Goal: Task Accomplishment & Management: Complete application form

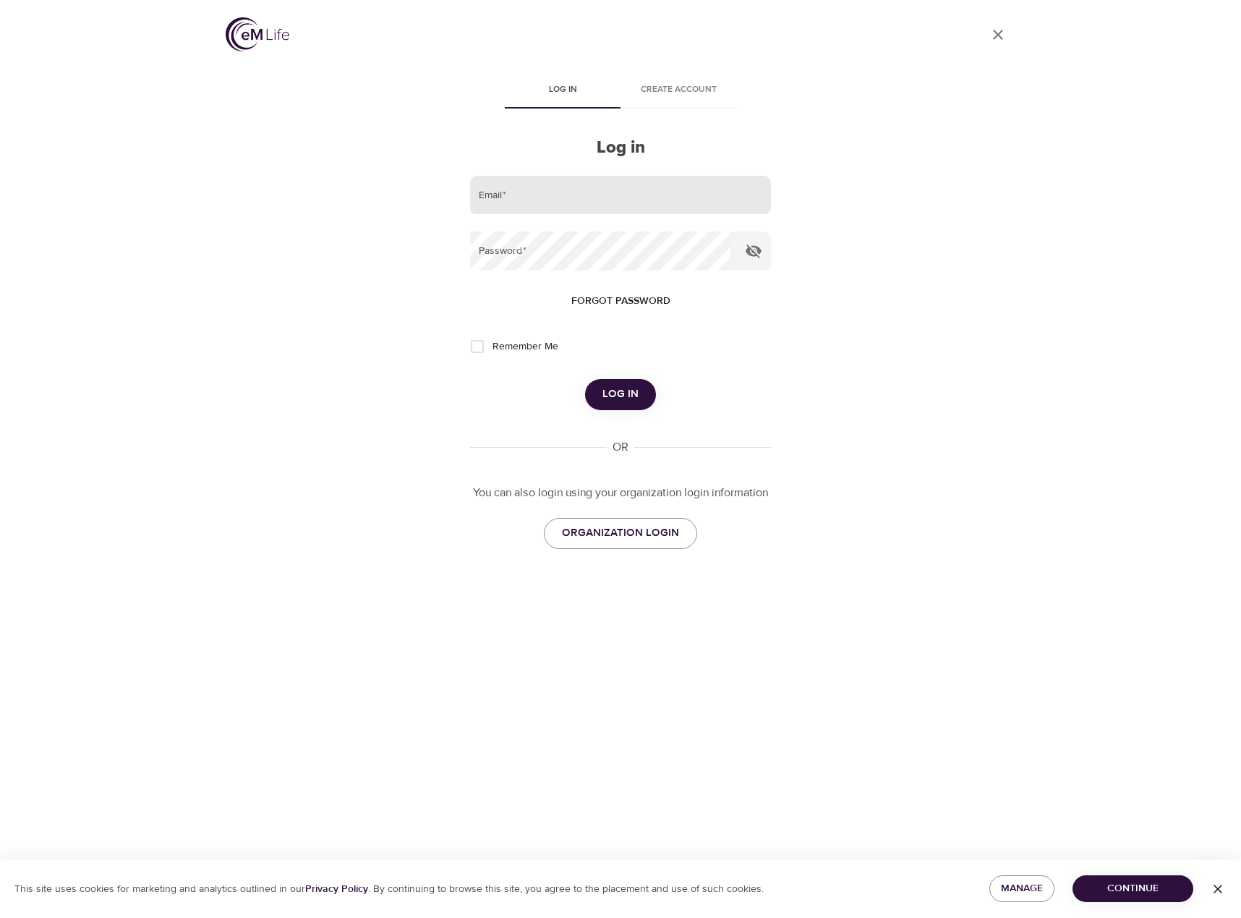
click at [631, 190] on input "email" at bounding box center [620, 195] width 301 height 39
type input "[EMAIL_ADDRESS][DOMAIN_NAME]"
click at [750, 254] on icon "button" at bounding box center [754, 252] width 16 height 14
drag, startPoint x: 620, startPoint y: 398, endPoint x: 627, endPoint y: 394, distance: 8.4
click at [620, 397] on span "Log in" at bounding box center [621, 394] width 36 height 19
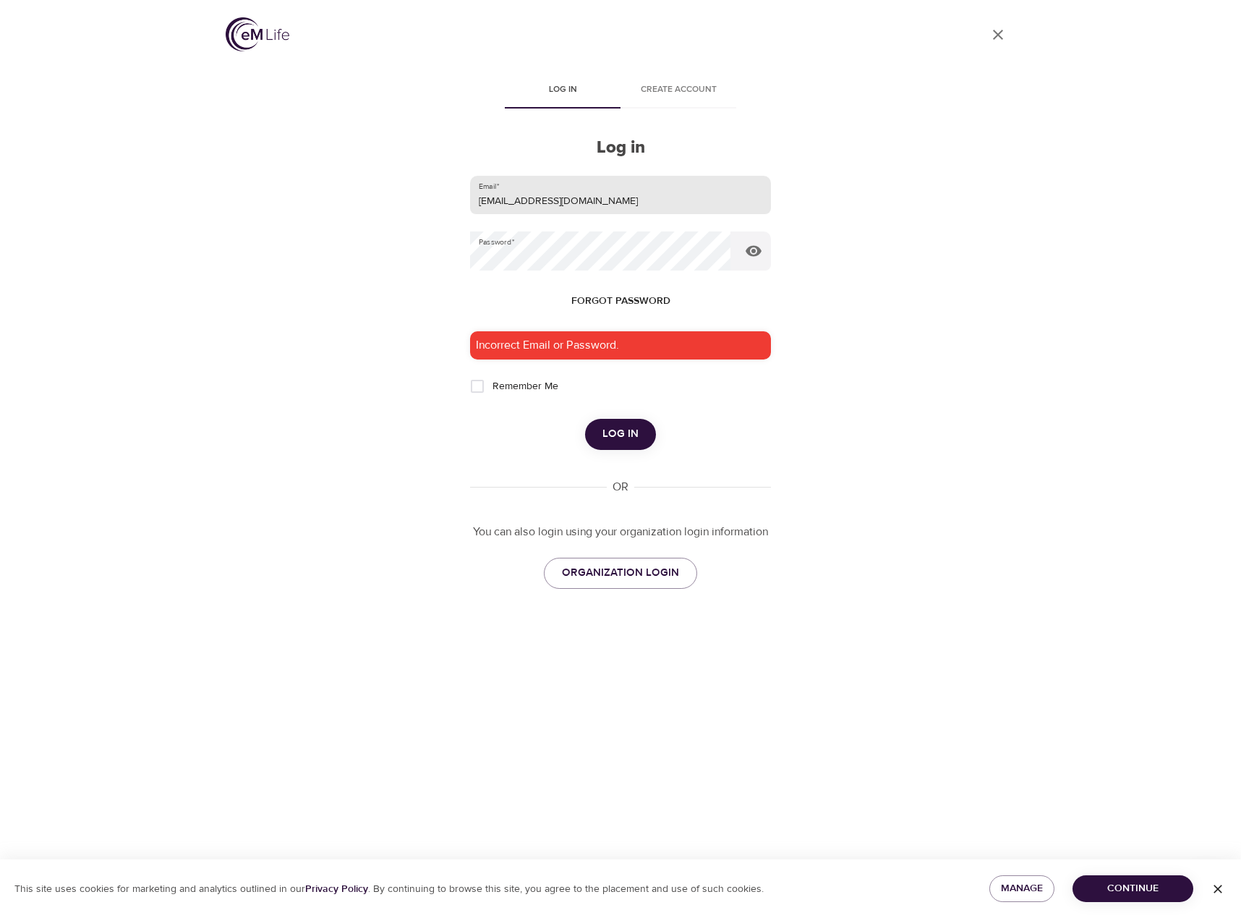
click at [649, 182] on input "[EMAIL_ADDRESS][DOMAIN_NAME]" at bounding box center [620, 195] width 301 height 39
drag, startPoint x: 547, startPoint y: 204, endPoint x: 443, endPoint y: 211, distance: 104.4
click at [443, 211] on div "User Profile Log in Create account Log in Email   * [EMAIL_ADDRESS][DOMAIN_NAME…" at bounding box center [620, 459] width 825 height 918
click at [493, 202] on input "email" at bounding box center [620, 195] width 301 height 39
type input "[EMAIL_ADDRESS][US_STATE][DOMAIN_NAME]"
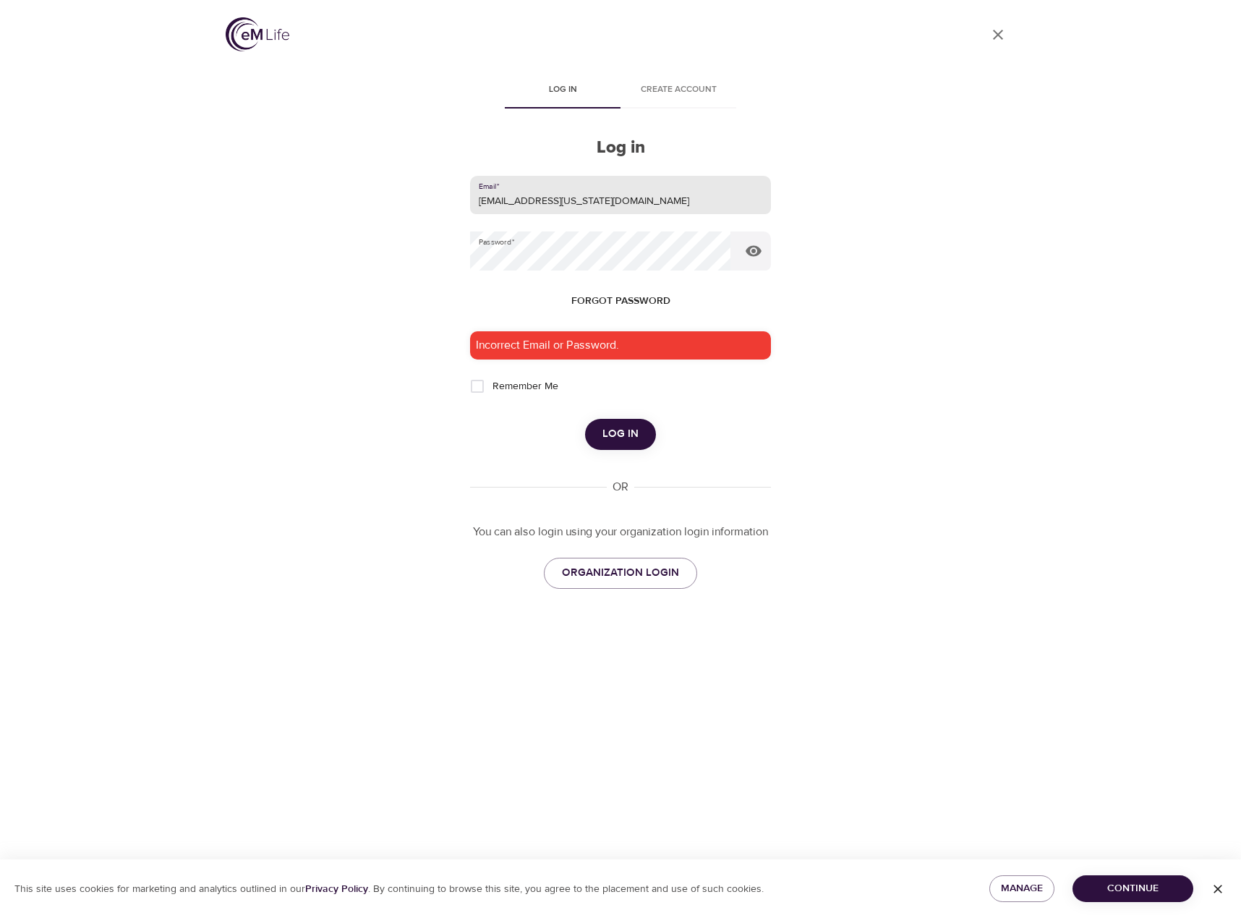
click at [631, 446] on button "Log in" at bounding box center [620, 434] width 71 height 30
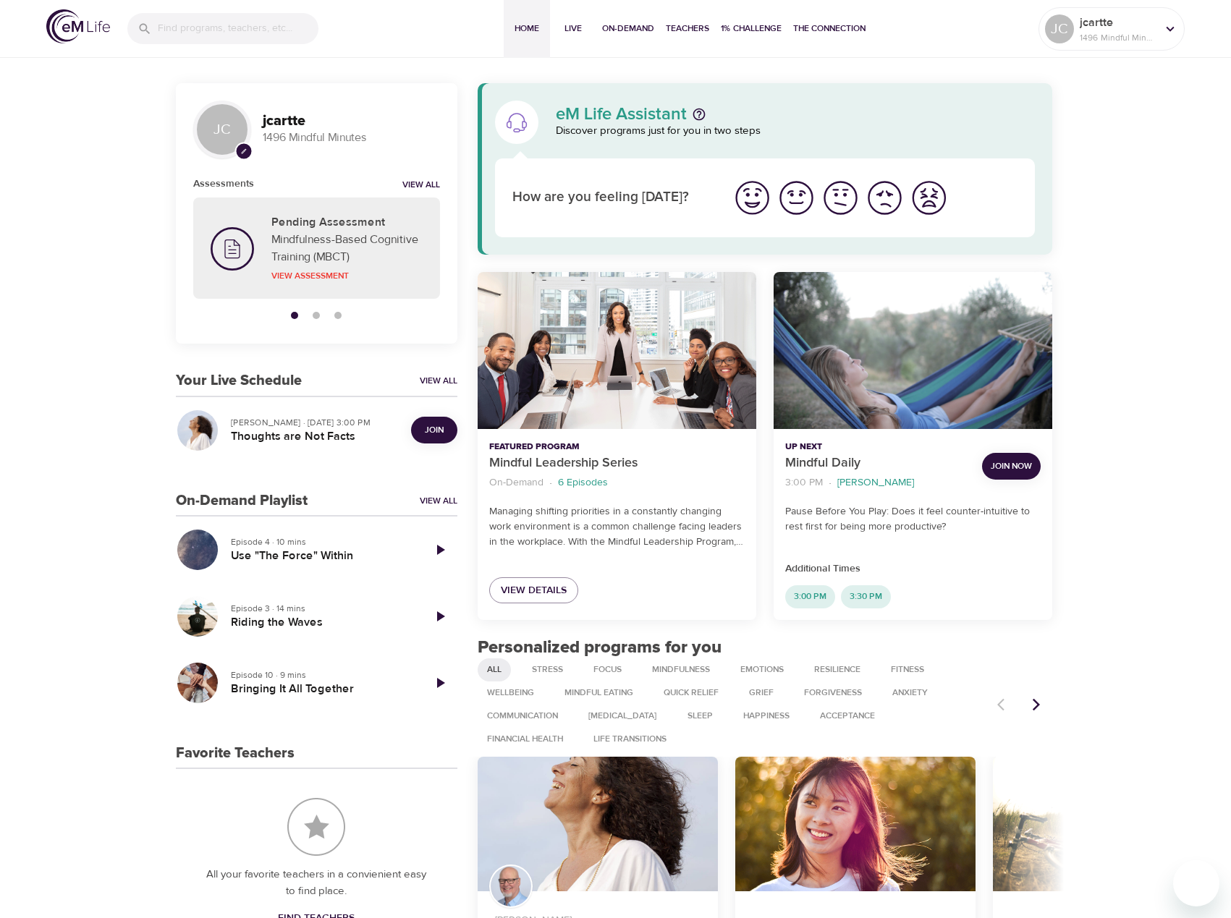
click at [428, 424] on span "Join" at bounding box center [434, 430] width 19 height 15
